Goal: Task Accomplishment & Management: Complete application form

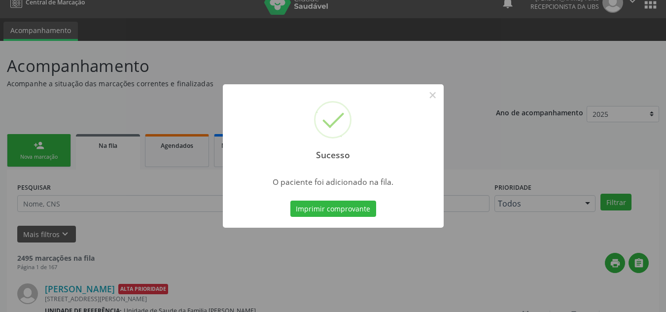
scroll to position [13, 0]
click at [434, 92] on button "×" at bounding box center [432, 95] width 17 height 17
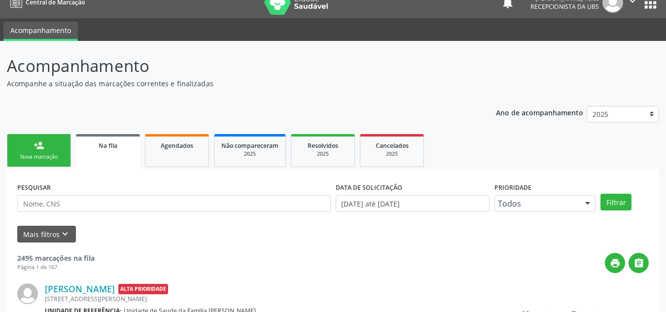
click at [54, 147] on link "person_add Nova marcação" at bounding box center [39, 150] width 64 height 33
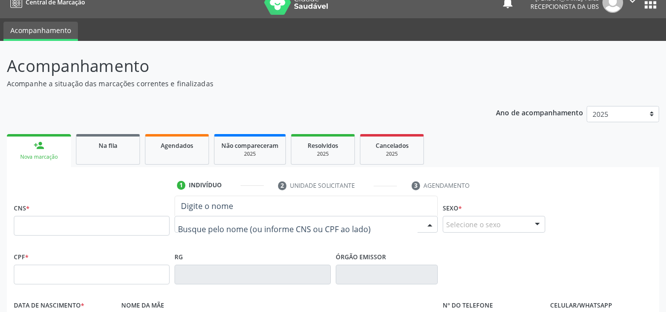
click at [204, 219] on div at bounding box center [305, 224] width 263 height 17
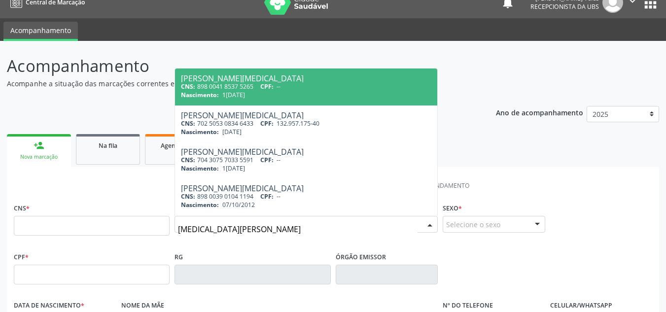
type input "[MEDICAL_DATA][PERSON_NAME]"
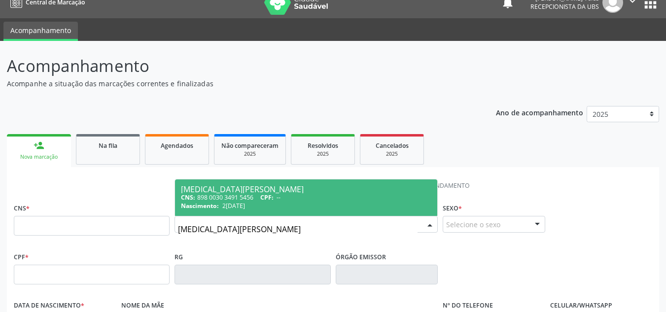
click at [290, 203] on div "Nascimento: 2[DATE]" at bounding box center [306, 206] width 250 height 8
type input "898 0030 3491 5456"
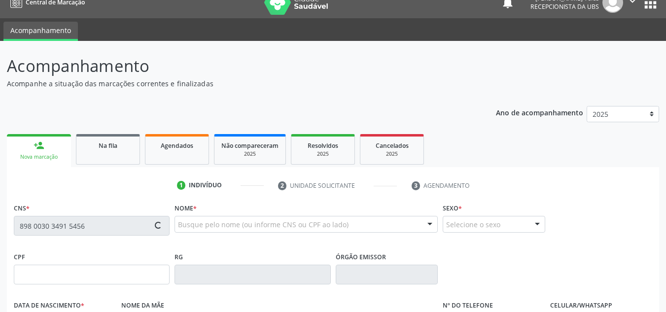
type input "2[DATE]"
type input "[PERSON_NAME]"
type input "[PHONE_NUMBER]"
type input "204"
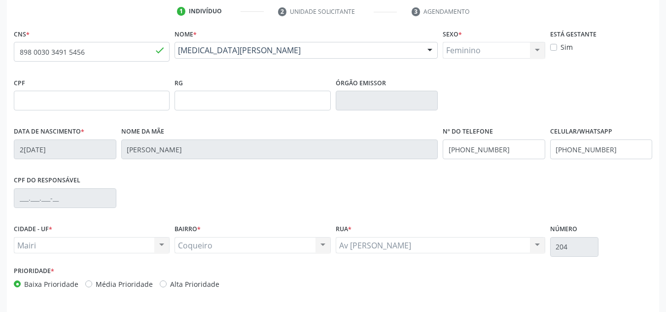
scroll to position [210, 0]
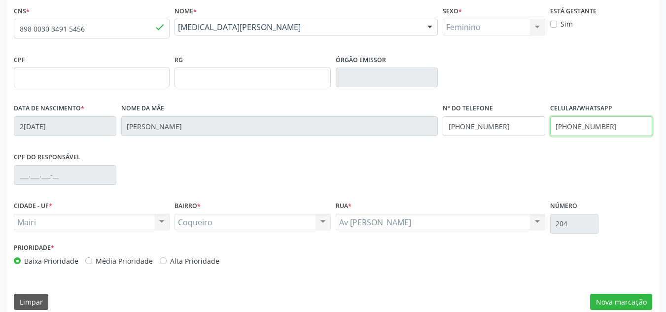
click at [615, 130] on input "[PHONE_NUMBER]" at bounding box center [601, 126] width 103 height 20
type input "("
type input "[PHONE_NUMBER]"
click at [96, 263] on label "Média Prioridade" at bounding box center [124, 261] width 57 height 10
click at [85, 263] on input "Média Prioridade" at bounding box center [88, 260] width 7 height 9
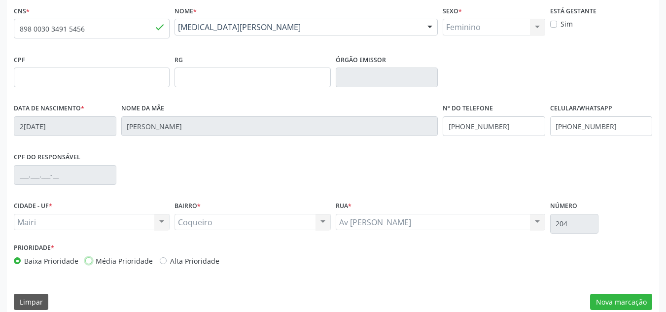
radio input "true"
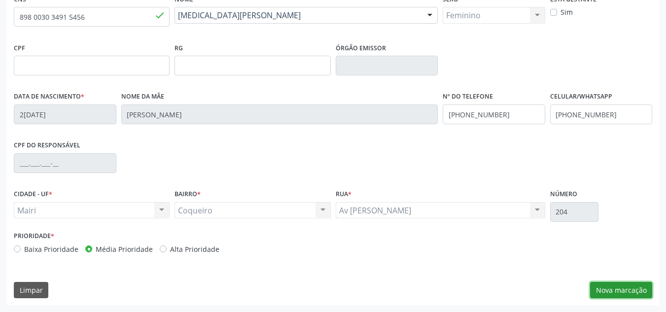
click at [619, 294] on button "Nova marcação" at bounding box center [621, 290] width 62 height 17
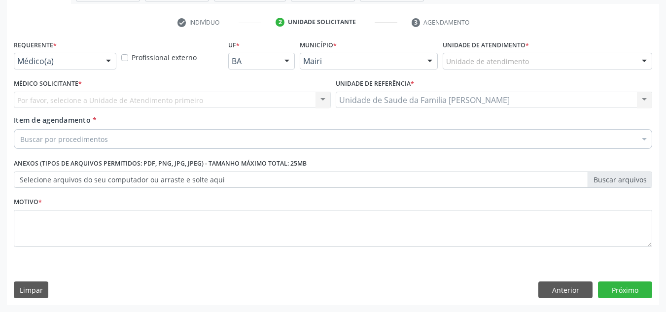
click at [548, 65] on div "Unidade de atendimento" at bounding box center [547, 61] width 209 height 17
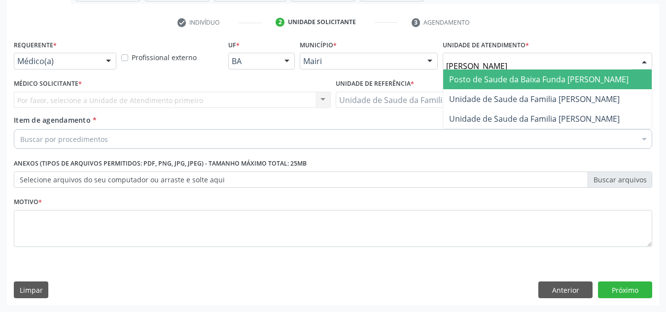
type input "[PERSON_NAME]"
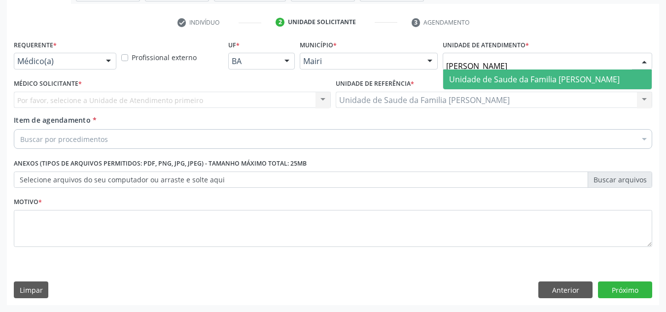
click at [566, 78] on span "Unidade de Saude da Familia [PERSON_NAME]" at bounding box center [534, 79] width 171 height 11
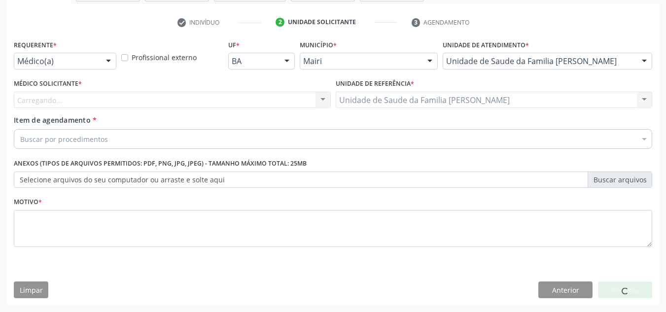
click at [137, 99] on div "Carregando... Nenhum resultado encontrado para: " " Não há nenhuma opção para s…" at bounding box center [172, 100] width 317 height 17
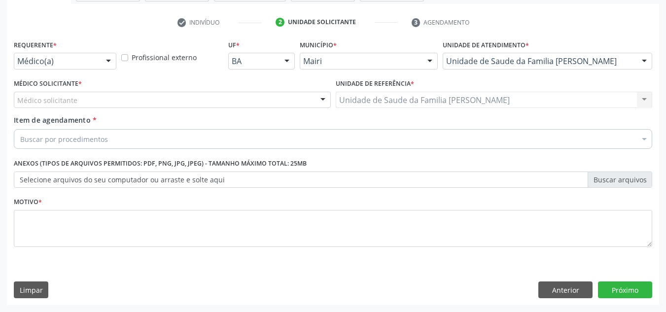
click at [137, 99] on div "Médico solicitante" at bounding box center [172, 100] width 317 height 17
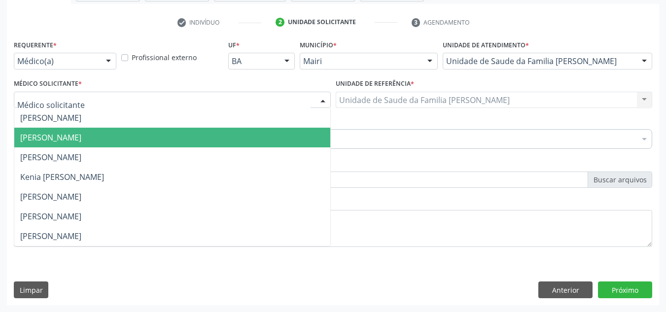
click at [81, 135] on span "[PERSON_NAME]" at bounding box center [50, 137] width 61 height 11
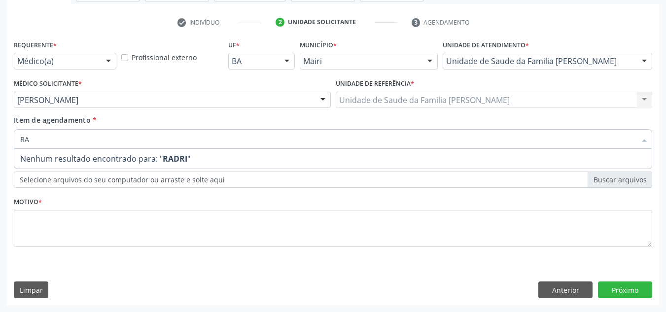
type input "R"
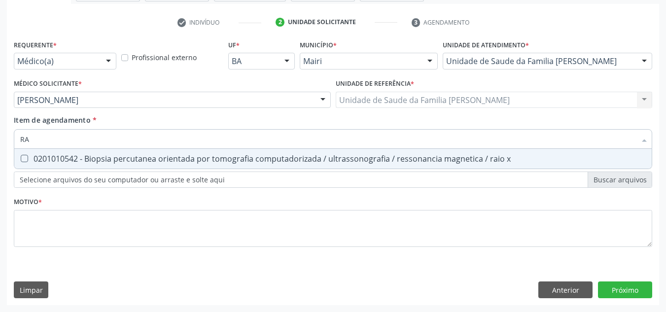
type input "R"
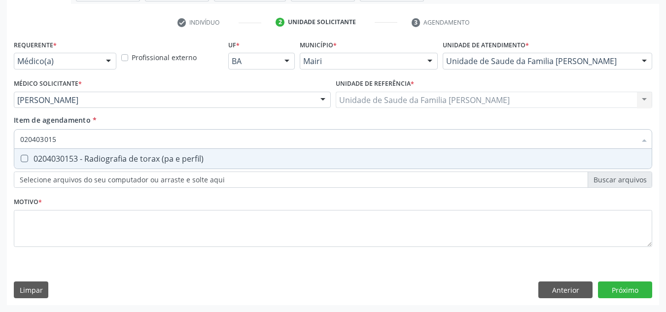
type input "0204030153"
click at [26, 161] on perfil\) at bounding box center [24, 158] width 7 height 7
click at [21, 161] on perfil\) "checkbox" at bounding box center [17, 158] width 6 height 6
checkbox perfil\) "true"
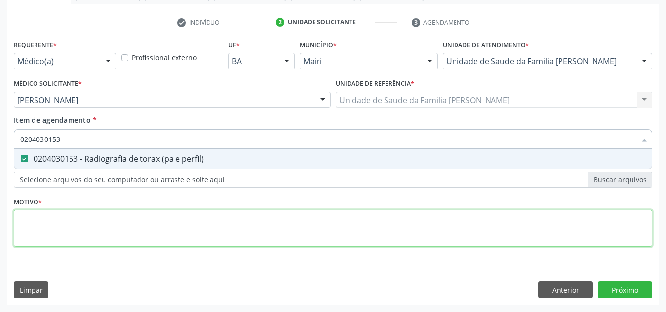
click at [53, 237] on div "Requerente * Médico(a) Médico(a) Enfermeiro(a) Paciente Nenhum resultado encont…" at bounding box center [333, 148] width 638 height 223
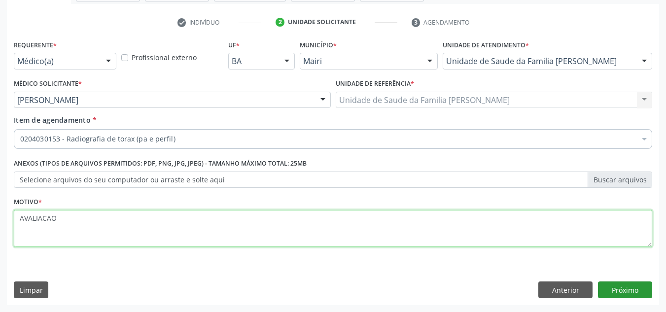
type textarea "AVALIACAO"
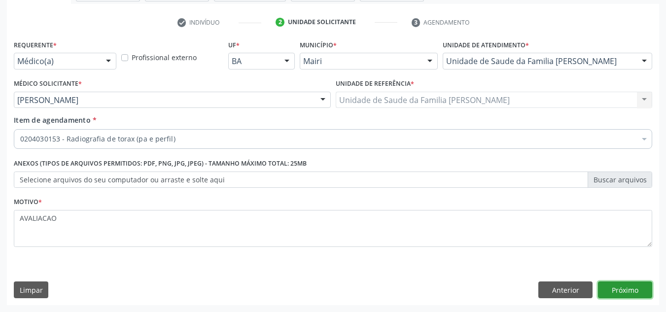
click at [616, 294] on button "Próximo" at bounding box center [625, 289] width 54 height 17
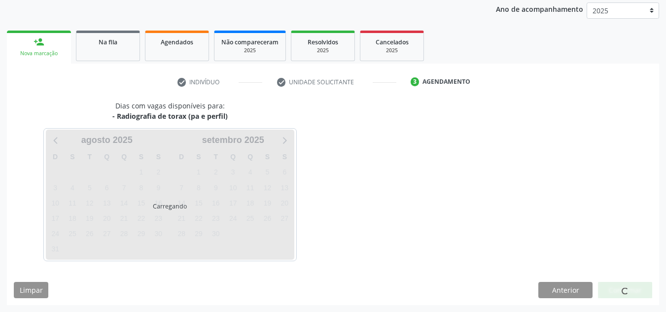
scroll to position [146, 0]
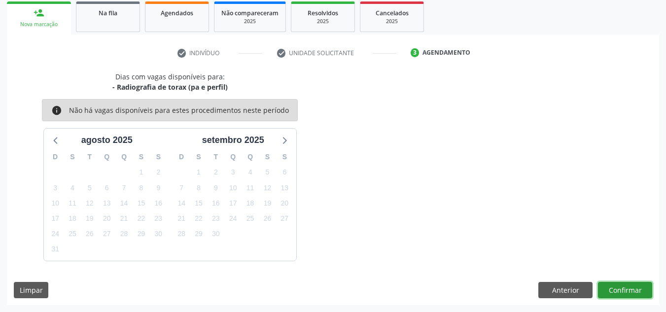
click at [616, 288] on button "Confirmar" at bounding box center [625, 290] width 54 height 17
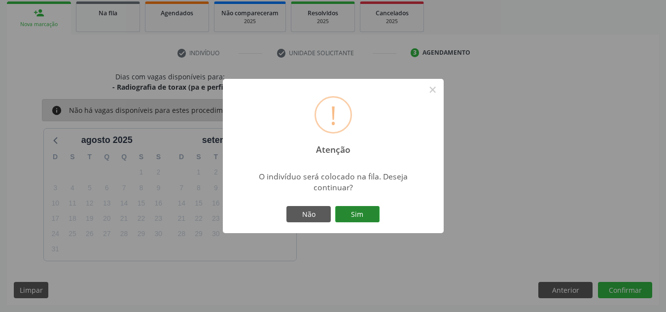
click at [363, 216] on button "Sim" at bounding box center [357, 214] width 44 height 17
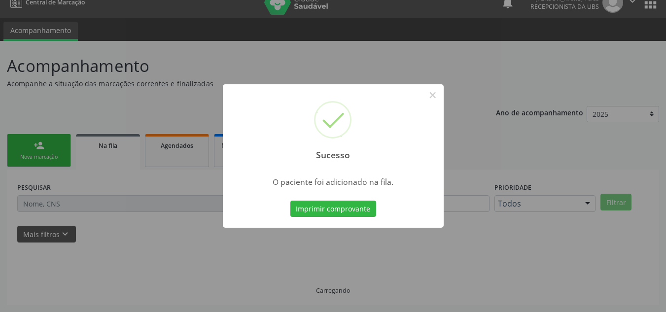
scroll to position [13, 0]
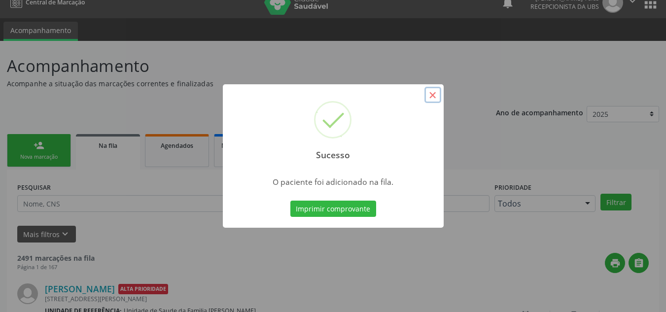
click at [433, 97] on button "×" at bounding box center [432, 95] width 17 height 17
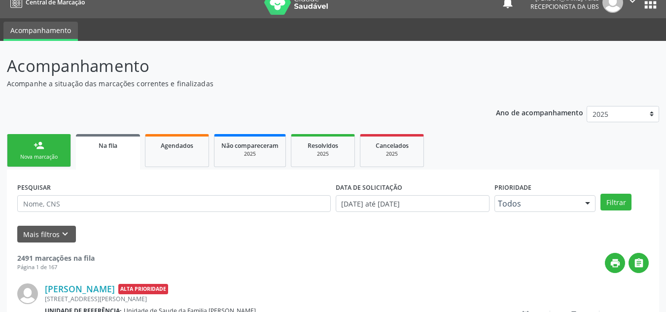
click at [42, 141] on div "person_add" at bounding box center [39, 145] width 11 height 11
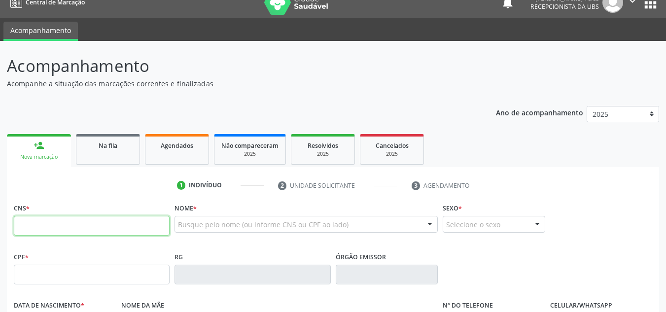
click at [45, 224] on input "text" at bounding box center [92, 226] width 156 height 20
click at [57, 227] on input "text" at bounding box center [92, 226] width 156 height 20
type input "700 5093 6633 7058"
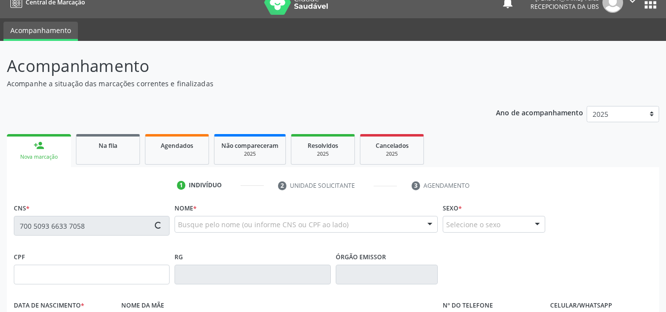
type input "1[DATE]"
type input "[PERSON_NAME]"
type input "[PHONE_NUMBER]"
type input "204"
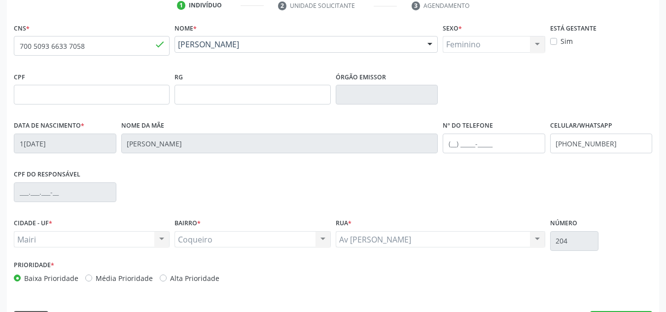
scroll to position [210, 0]
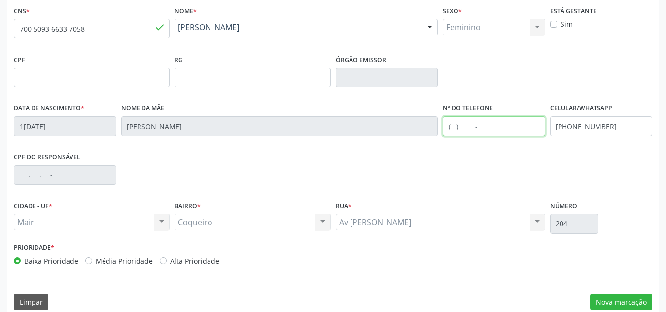
click at [492, 130] on input "text" at bounding box center [494, 126] width 103 height 20
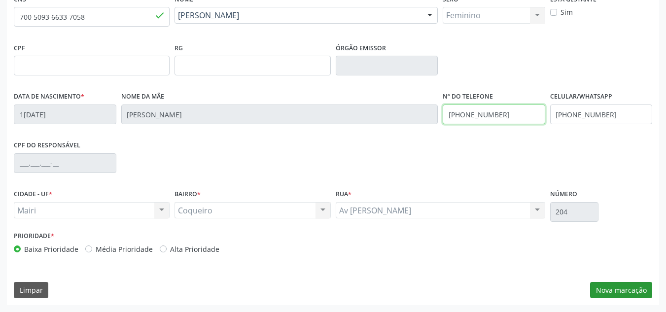
type input "[PHONE_NUMBER]"
click at [608, 286] on button "Nova marcação" at bounding box center [621, 290] width 62 height 17
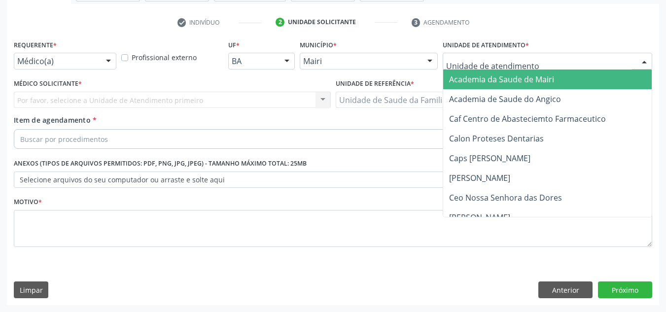
type input "J"
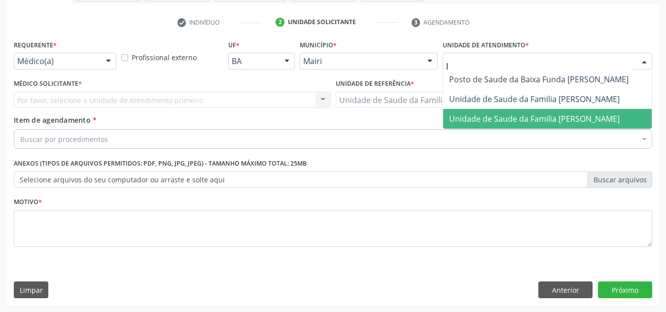
click at [485, 113] on span "Unidade de Saude da Familia [PERSON_NAME]" at bounding box center [534, 118] width 171 height 11
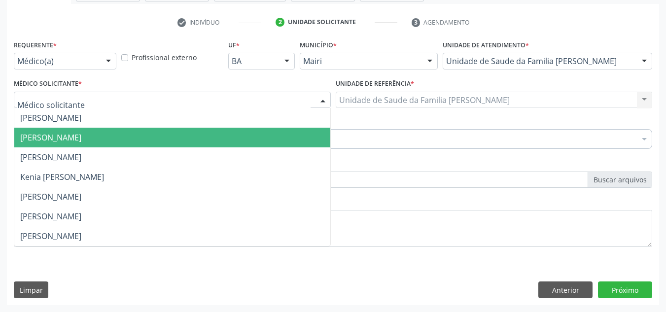
click at [72, 133] on span "[PERSON_NAME]" at bounding box center [50, 137] width 61 height 11
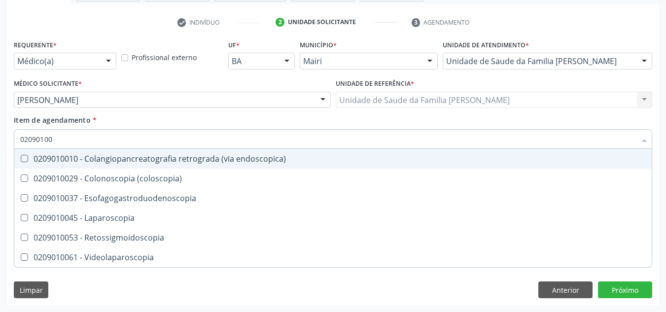
type input "020901003"
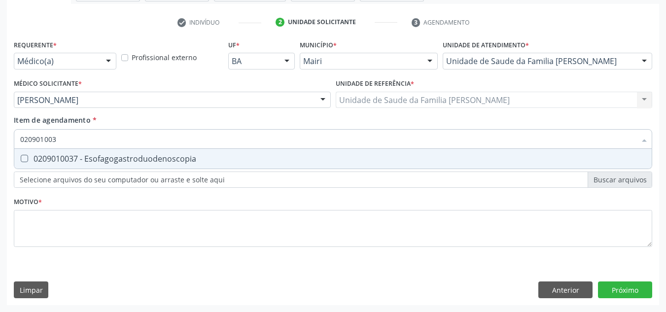
click at [84, 162] on div "0209010037 - Esofagogastroduodenoscopia" at bounding box center [332, 159] width 625 height 8
checkbox Esofagogastroduodenoscopia "true"
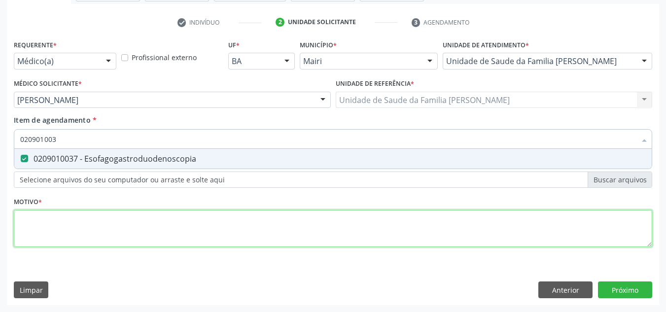
click at [37, 235] on div "Requerente * Médico(a) Médico(a) Enfermeiro(a) Paciente Nenhum resultado encont…" at bounding box center [333, 148] width 638 height 223
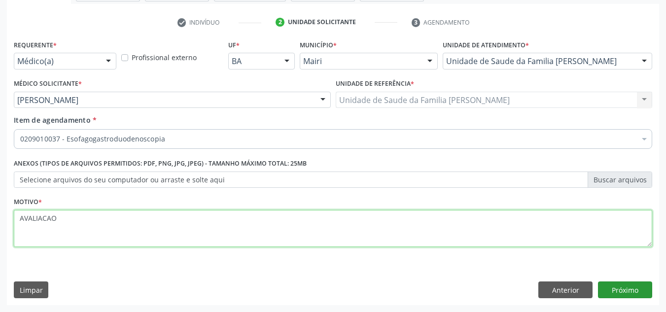
type textarea "AVALIACAO"
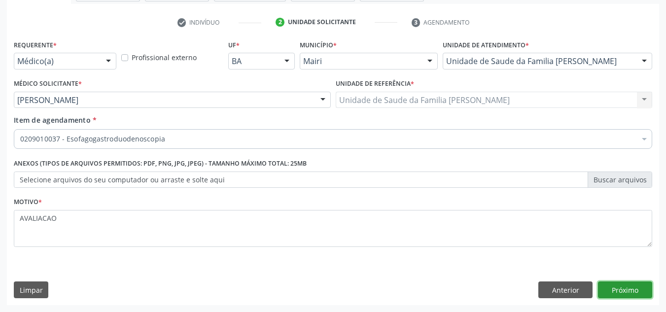
click at [605, 286] on button "Próximo" at bounding box center [625, 289] width 54 height 17
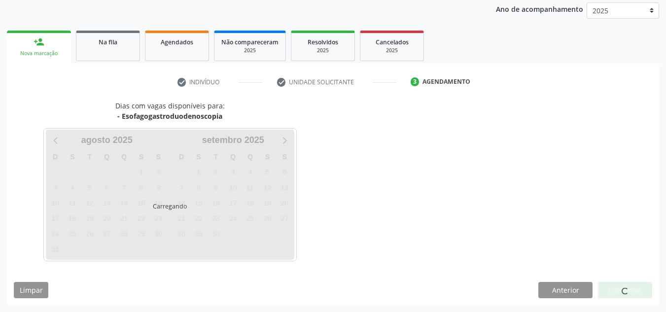
scroll to position [146, 0]
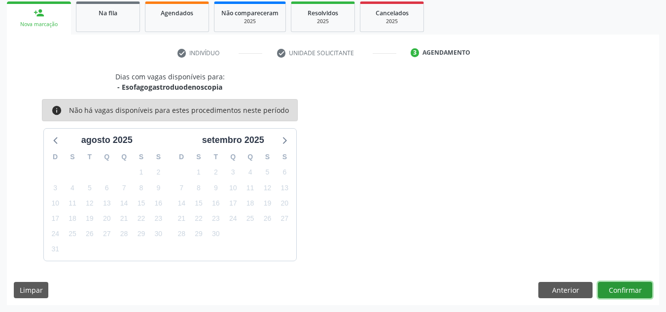
click at [629, 287] on button "Confirmar" at bounding box center [625, 290] width 54 height 17
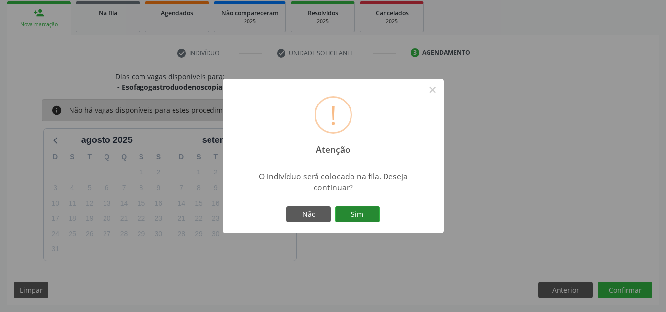
click at [357, 211] on button "Sim" at bounding box center [357, 214] width 44 height 17
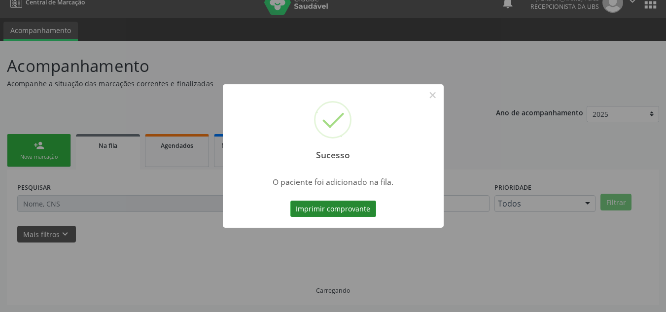
scroll to position [13, 0]
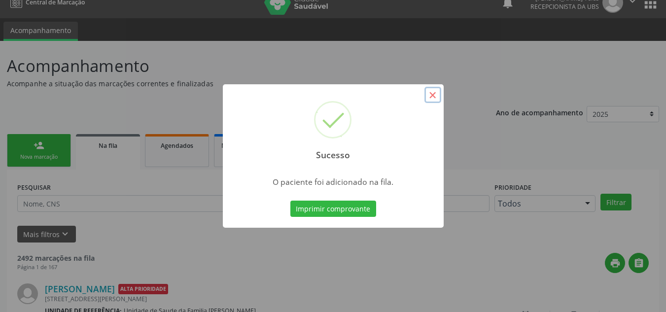
click at [434, 95] on button "×" at bounding box center [432, 95] width 17 height 17
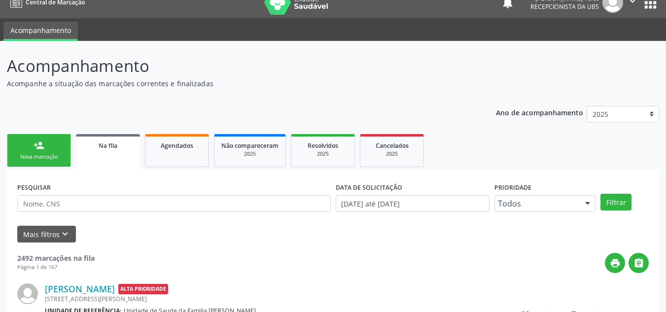
click at [47, 149] on link "person_add Nova marcação" at bounding box center [39, 150] width 64 height 33
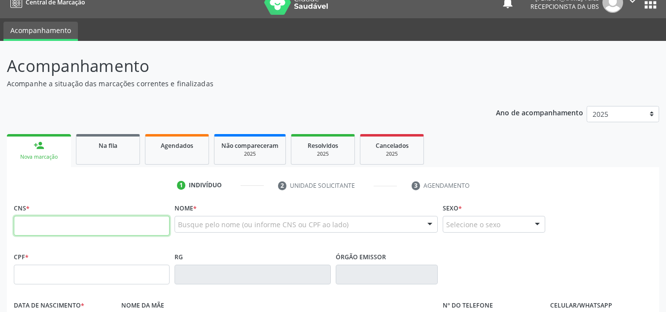
click at [74, 223] on input "text" at bounding box center [92, 226] width 156 height 20
type input "700 5093 6633 7058"
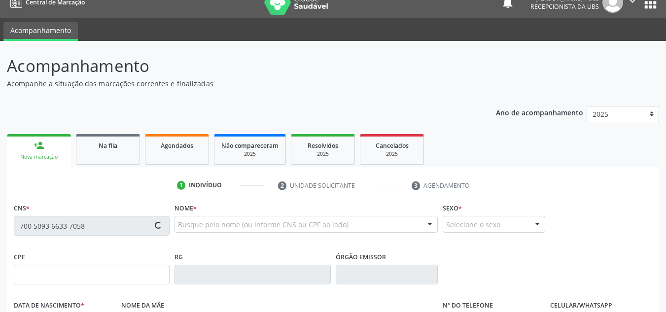
type input "1[DATE]"
type input "[PERSON_NAME]"
type input "[PHONE_NUMBER]"
type input "204"
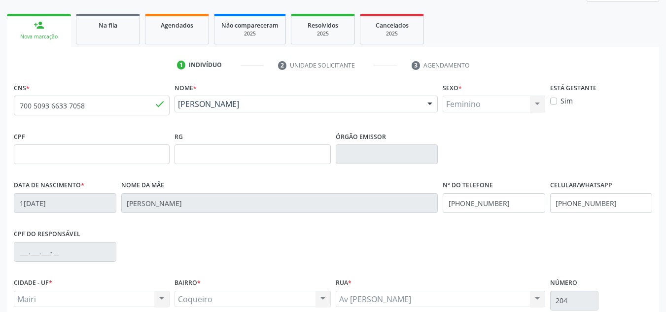
scroll to position [161, 0]
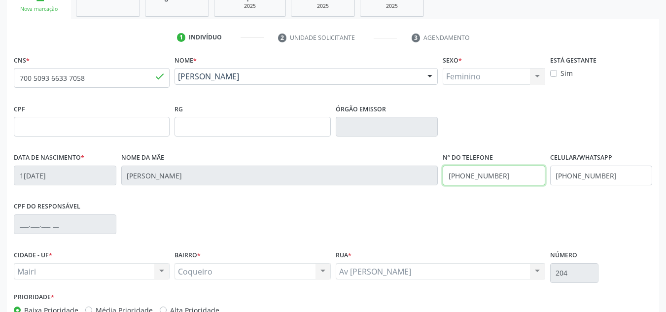
click at [515, 172] on input "[PHONE_NUMBER]" at bounding box center [494, 176] width 103 height 20
type input "("
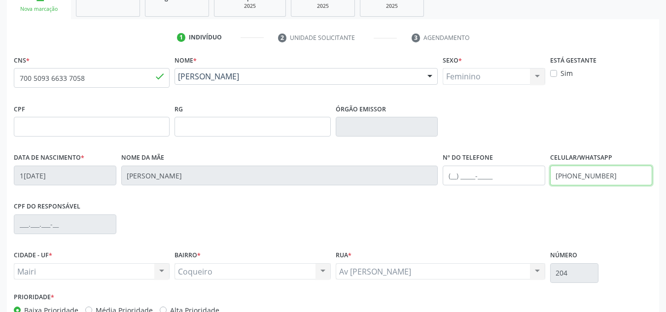
click at [617, 169] on input "[PHONE_NUMBER]" at bounding box center [601, 176] width 103 height 20
type input "("
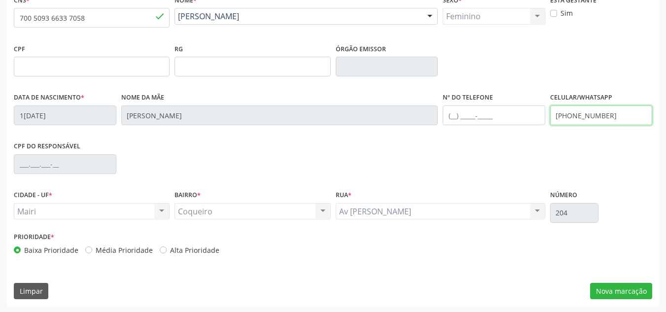
scroll to position [222, 0]
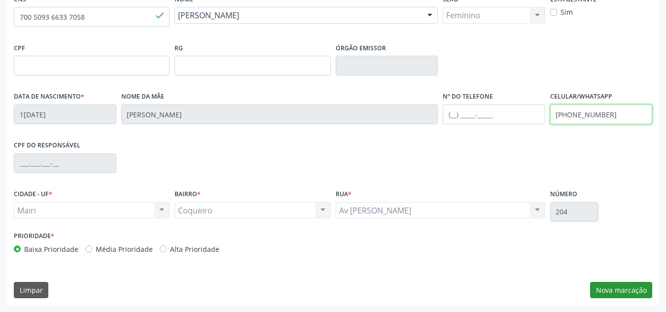
type input "[PHONE_NUMBER]"
click at [629, 295] on button "Nova marcação" at bounding box center [621, 290] width 62 height 17
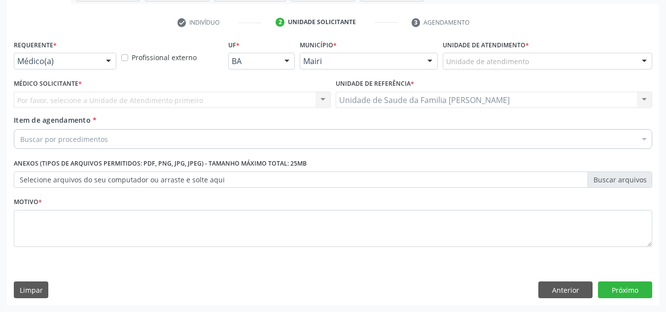
scroll to position [176, 0]
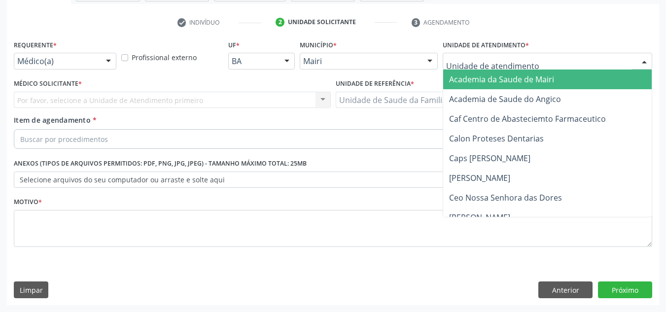
type input "J"
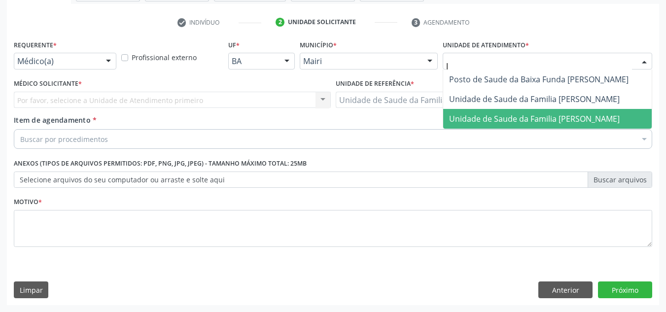
click at [478, 118] on span "Unidade de Saude da Familia [PERSON_NAME]" at bounding box center [534, 118] width 171 height 11
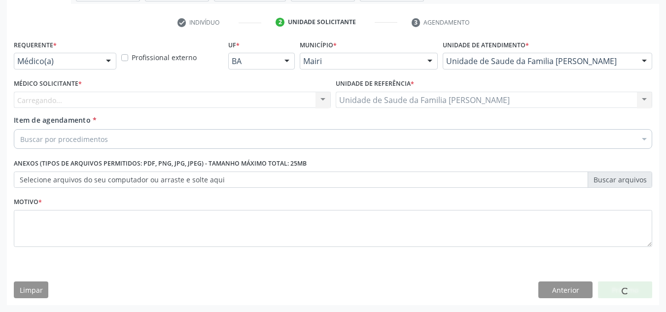
click at [66, 96] on div "Carregando... Nenhum resultado encontrado para: " " Não há nenhuma opção para s…" at bounding box center [172, 100] width 317 height 17
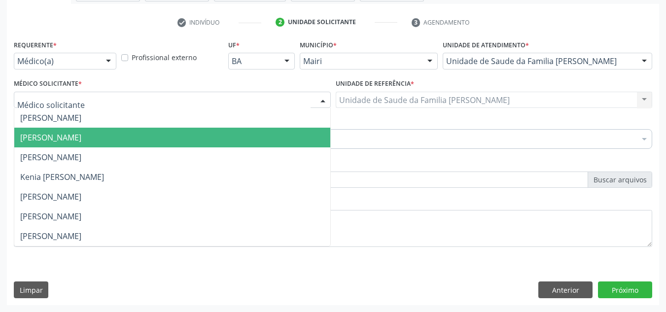
click at [81, 136] on span "[PERSON_NAME]" at bounding box center [50, 137] width 61 height 11
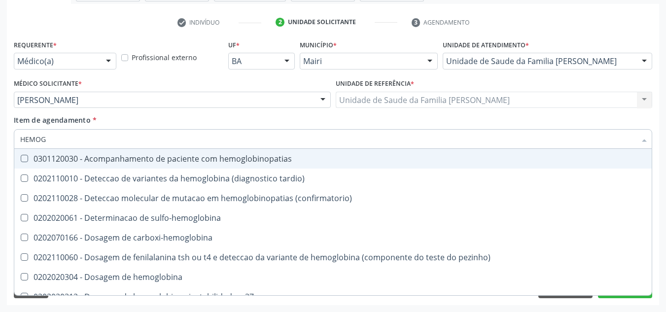
type input "HEMOGR"
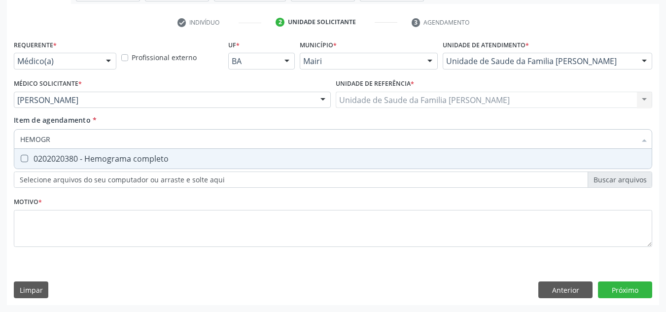
click at [73, 163] on div "0202020380 - Hemograma completo" at bounding box center [332, 159] width 625 height 8
checkbox completo "true"
type input "HEMOG"
checkbox completo "false"
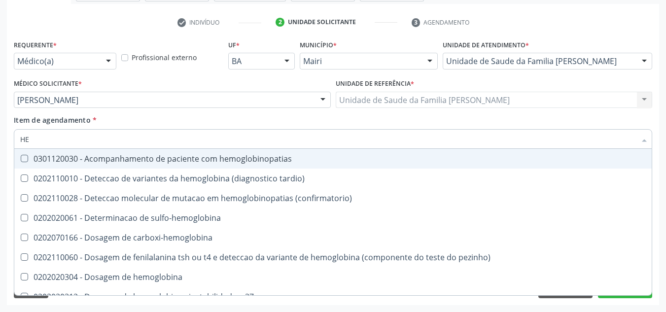
type input "H"
checkbox completo "false"
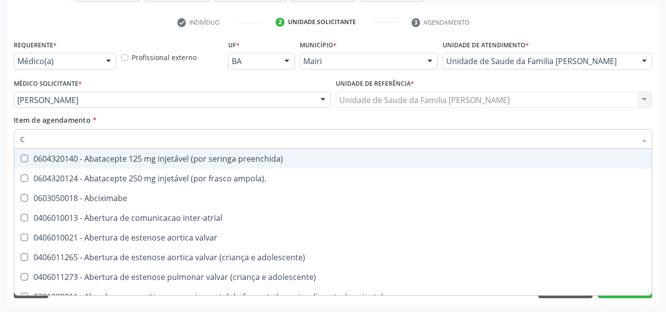
type input "CO"
checkbox osseo "true"
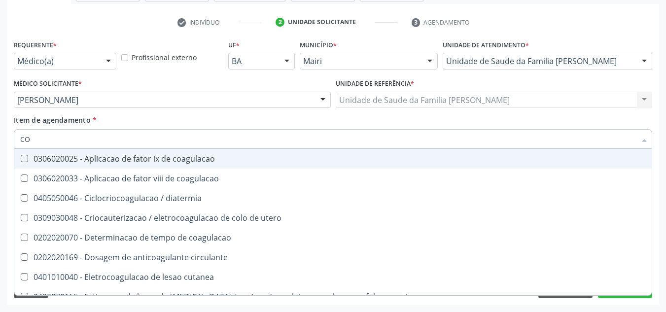
type input "C"
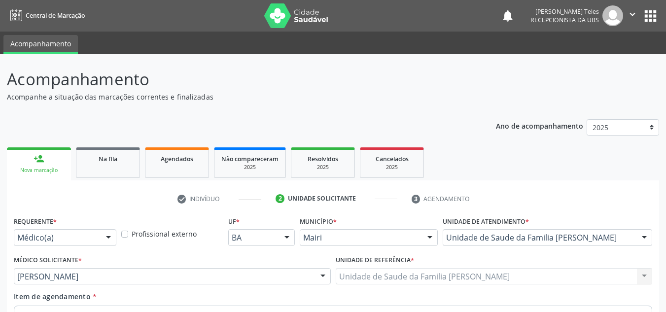
checkbox triglicerideos "true"
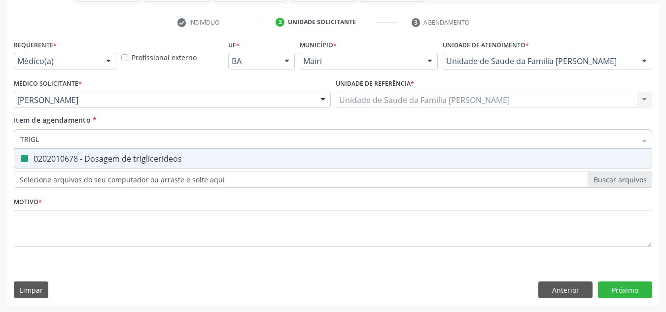
type input "TRIG"
checkbox triglicerideos "false"
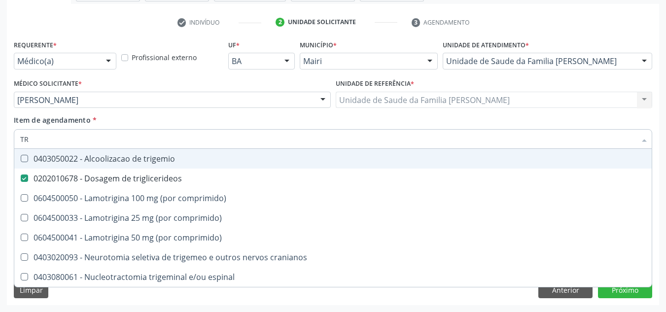
type input "T"
checkbox triglicerideos "false"
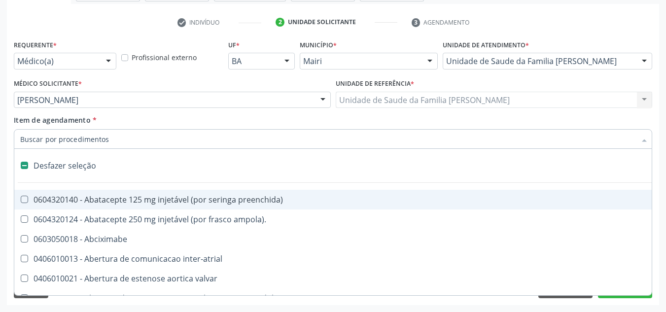
type input "G"
checkbox inalante\) "true"
checkbox bilateral "true"
checkbox Bursectomia "true"
checkbox hospitais "true"
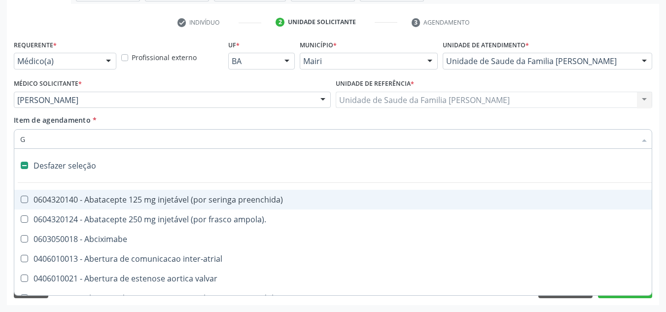
checkbox venosa "true"
checkbox projecoes\) "true"
checkbox 67 "true"
checkbox adolescente\) "true"
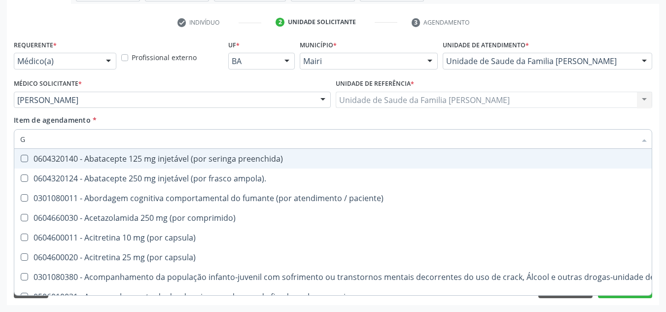
type input "GR"
checkbox uroginecológicas "true"
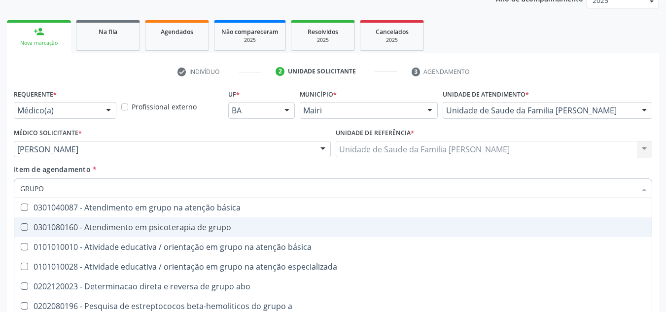
scroll to position [31, 0]
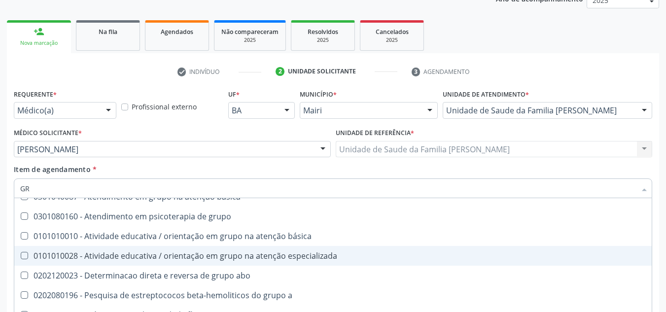
type input "G"
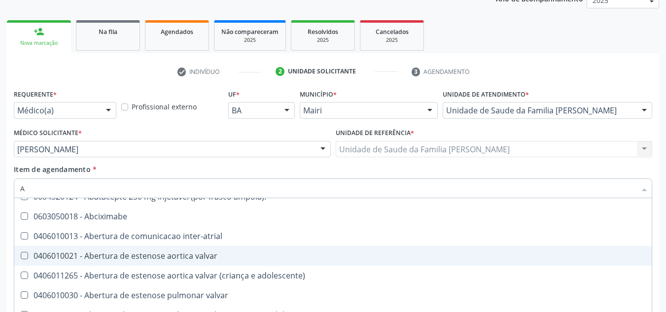
type input "AM"
checkbox neuropsicomotor "true"
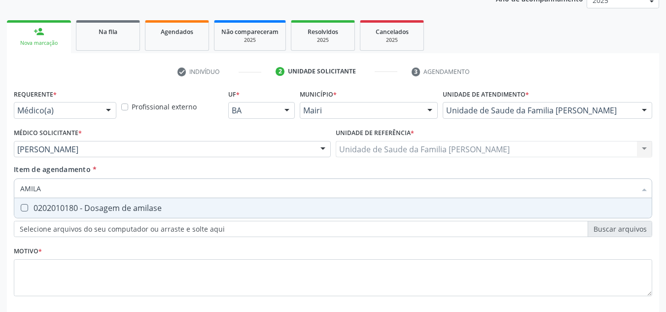
scroll to position [0, 0]
type input "AMILASE"
click at [189, 209] on div "0202010180 - Dosagem de amilase" at bounding box center [332, 208] width 625 height 8
checkbox amilase "true"
type input "A"
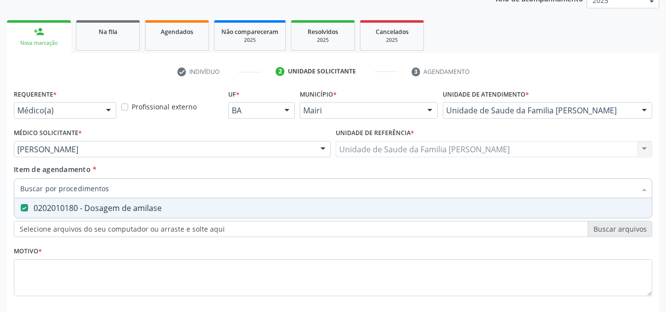
checkbox amilase "false"
type input "BILIRR"
click at [189, 210] on div "0202010201 - Dosagem de bilirrubina total e fracoes" at bounding box center [332, 208] width 625 height 8
checkbox fracoes "true"
type input "B"
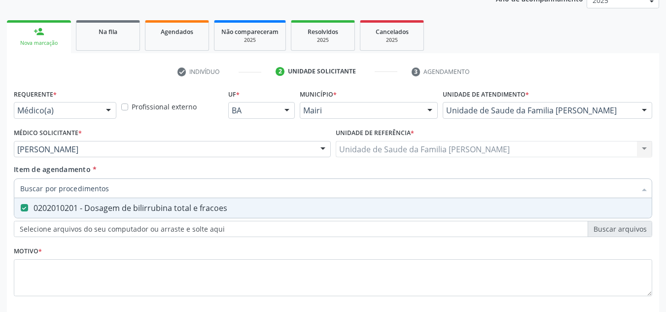
checkbox fracoes "false"
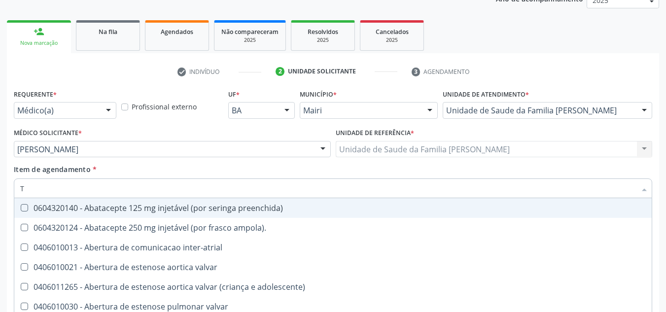
type input "TP"
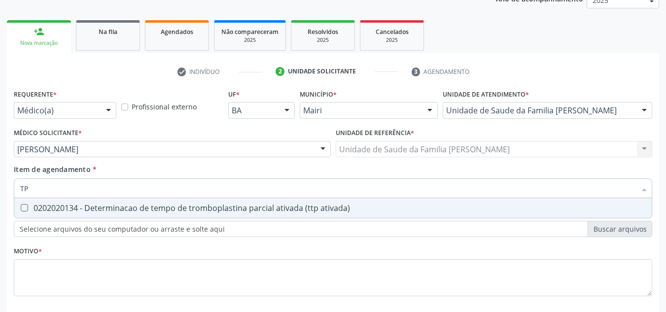
click at [189, 210] on div "0202020134 - Determinacao de tempo de tromboplastina parcial ativada (ttp ativa…" at bounding box center [332, 208] width 625 height 8
checkbox ativada\) "true"
type input "T"
checkbox ativada\) "false"
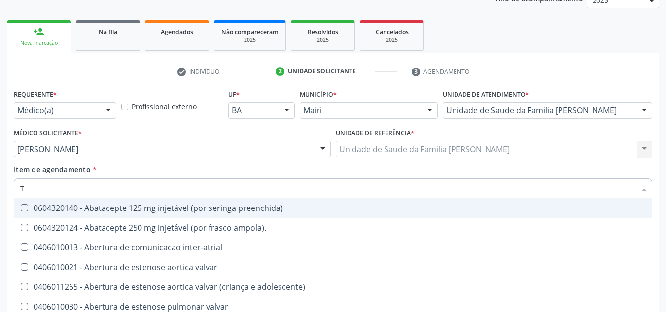
type input "TG"
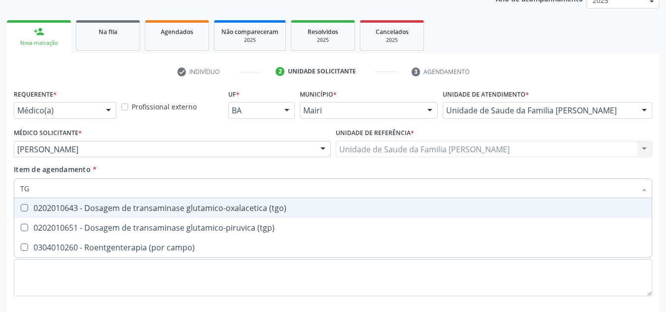
click at [186, 209] on div "0202010643 - Dosagem de transaminase glutamico-oxalacetica (tgo)" at bounding box center [332, 208] width 625 height 8
checkbox \(tgo\) "true"
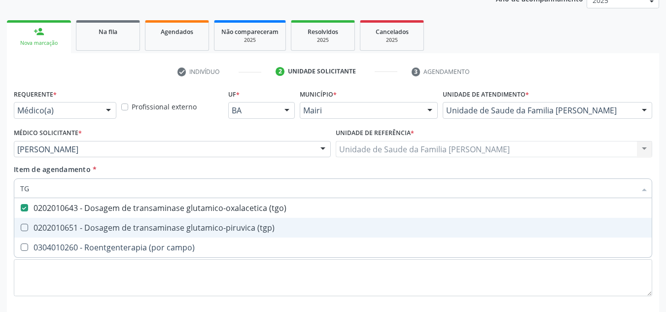
click at [191, 225] on div "0202010651 - Dosagem de transaminase glutamico-piruvica (tgp)" at bounding box center [332, 228] width 625 height 8
checkbox \(tgp\) "true"
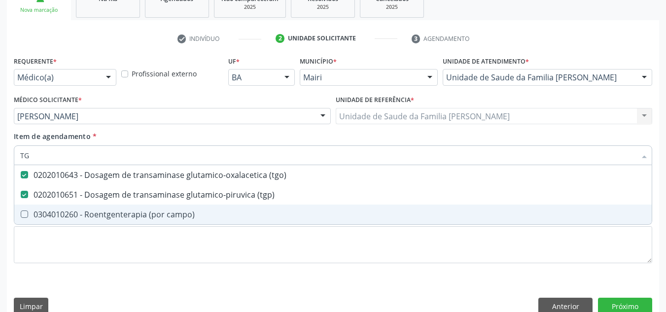
scroll to position [176, 0]
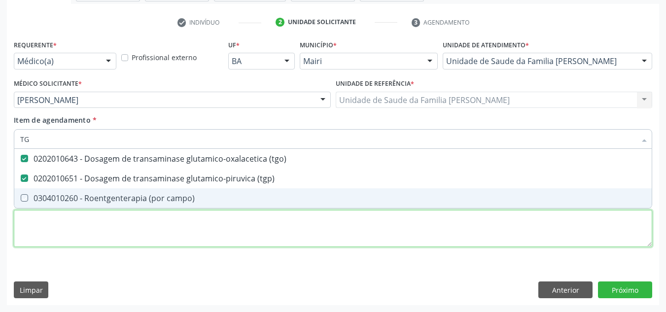
click at [77, 216] on div "Requerente * Médico(a) Médico(a) Enfermeiro(a) Paciente Nenhum resultado encont…" at bounding box center [333, 148] width 638 height 223
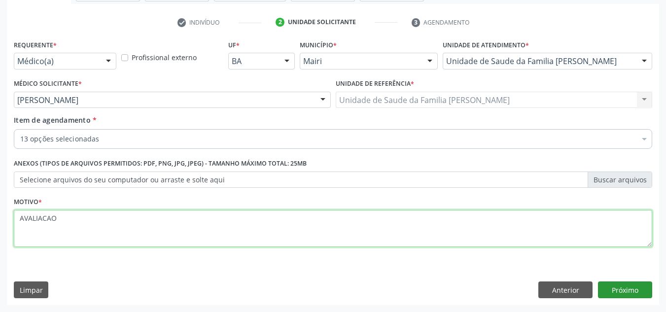
type textarea "AVALIACAO"
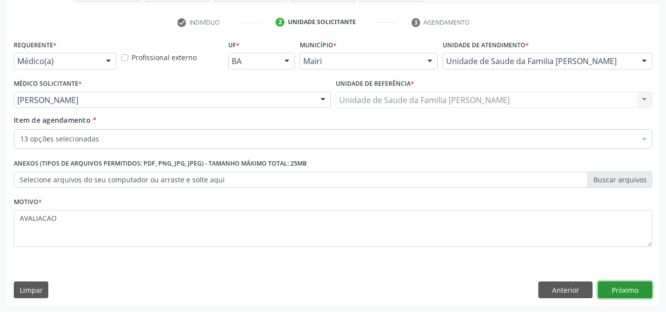
click at [637, 284] on button "Próximo" at bounding box center [625, 289] width 54 height 17
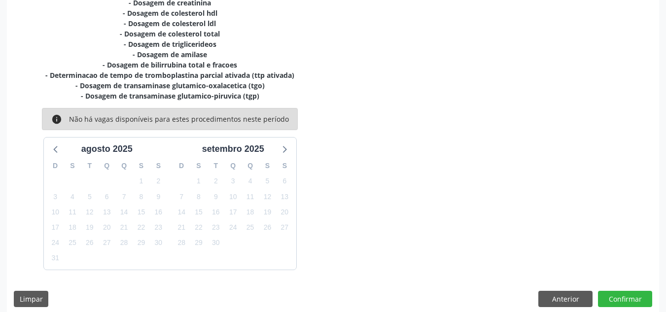
scroll to position [270, 0]
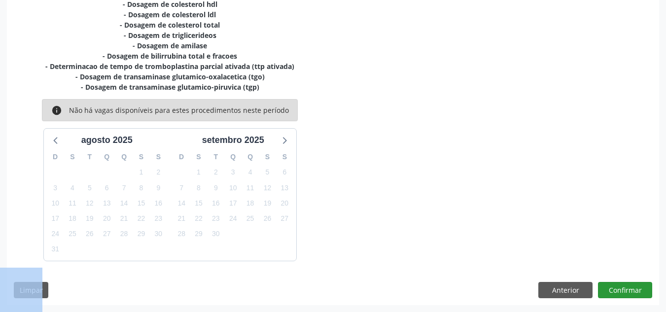
drag, startPoint x: 615, startPoint y: 282, endPoint x: 625, endPoint y: 290, distance: 12.3
click at [625, 290] on div "Dias com vagas disponíveis para: - Hemograma completo - Dosagem de glicose - Do…" at bounding box center [333, 126] width 652 height 358
click at [625, 290] on button "Confirmar" at bounding box center [625, 290] width 54 height 17
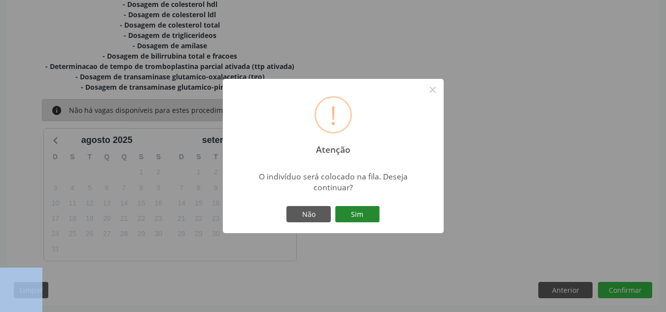
click at [346, 206] on button "Sim" at bounding box center [357, 214] width 44 height 17
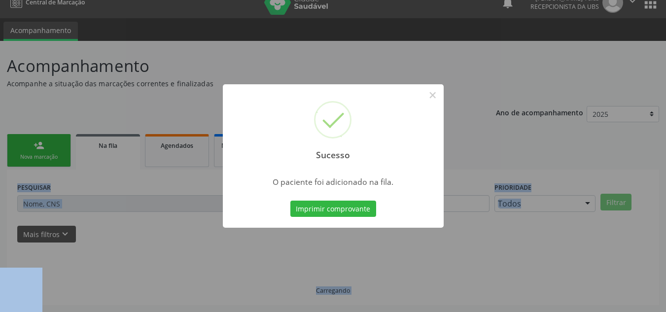
scroll to position [13, 0]
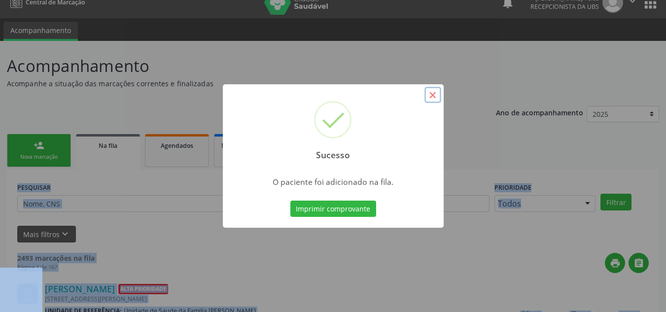
click at [428, 95] on button "×" at bounding box center [432, 95] width 17 height 17
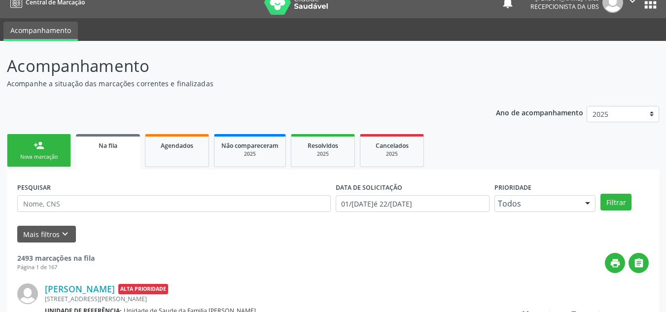
drag, startPoint x: 311, startPoint y: 73, endPoint x: 305, endPoint y: 76, distance: 6.9
click at [308, 74] on p "Acompanhamento" at bounding box center [235, 66] width 456 height 25
